Goal: Task Accomplishment & Management: Use online tool/utility

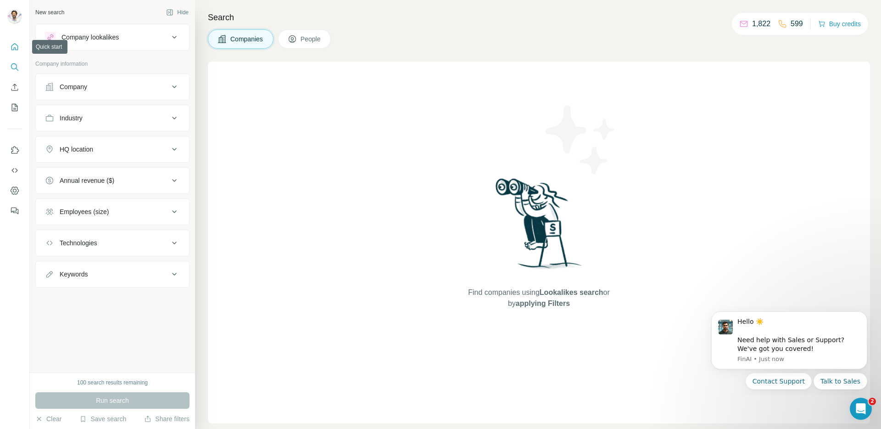
click at [14, 45] on icon "Quick start" at bounding box center [14, 46] width 9 height 9
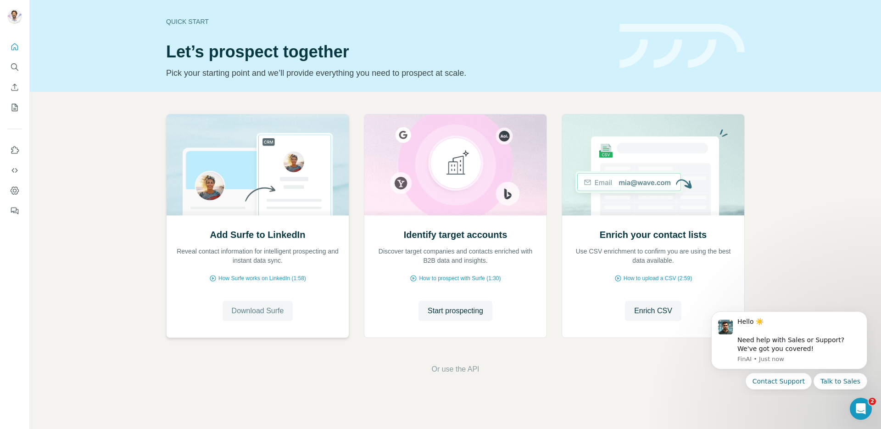
click at [257, 313] on span "Download Surfe" at bounding box center [258, 310] width 52 height 11
click at [266, 314] on span "Go to LinkedIn" at bounding box center [258, 310] width 48 height 11
